Goal: Task Accomplishment & Management: Manage account settings

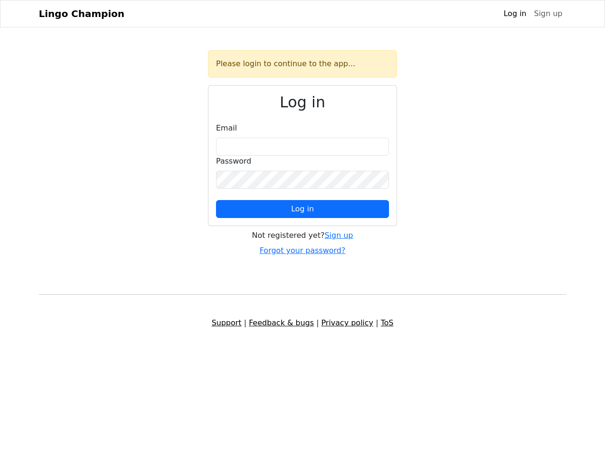
click at [303, 209] on span "Log in" at bounding box center [302, 208] width 23 height 9
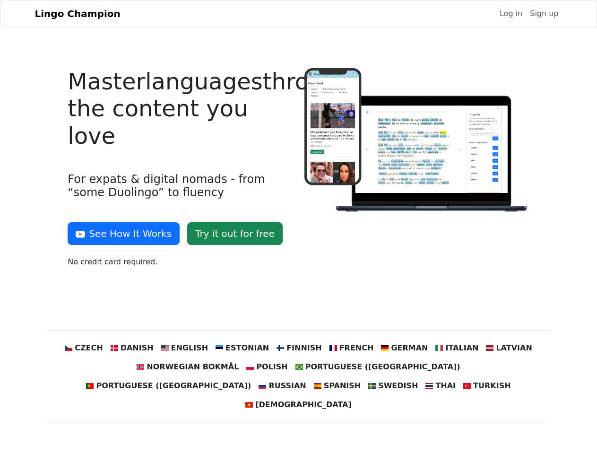
click at [299, 227] on div at bounding box center [417, 171] width 237 height 207
click at [120, 234] on button "See How It Works" at bounding box center [124, 233] width 112 height 23
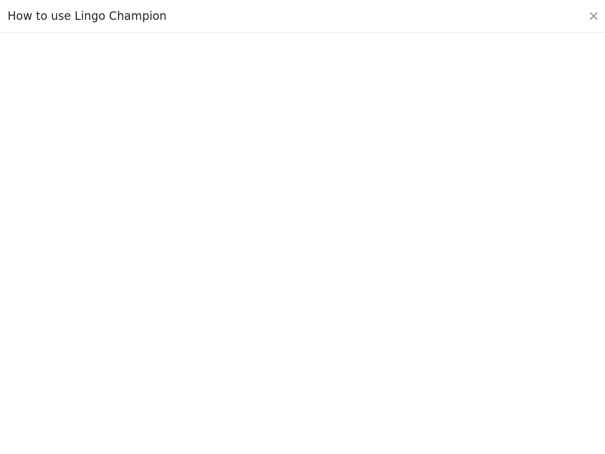
click at [102, 348] on div at bounding box center [302, 244] width 561 height 332
click at [146, 348] on div at bounding box center [302, 244] width 561 height 332
click at [194, 348] on div at bounding box center [302, 244] width 561 height 332
click at [246, 348] on div at bounding box center [302, 244] width 561 height 332
click at [298, 348] on div at bounding box center [302, 244] width 561 height 332
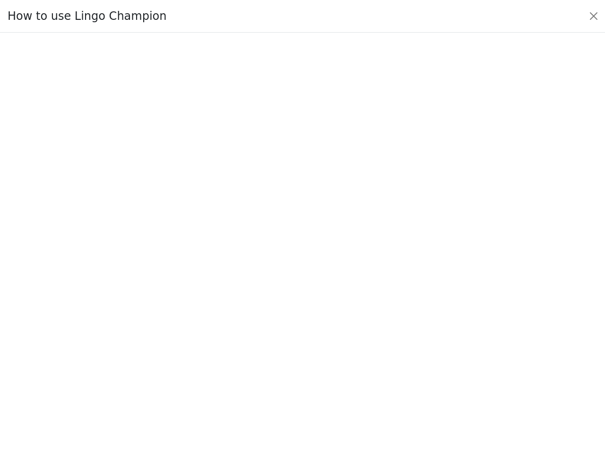
click at [345, 348] on div at bounding box center [302, 244] width 561 height 332
click at [394, 348] on div at bounding box center [302, 244] width 561 height 332
click at [443, 348] on div at bounding box center [302, 244] width 561 height 332
